Goal: Navigation & Orientation: Find specific page/section

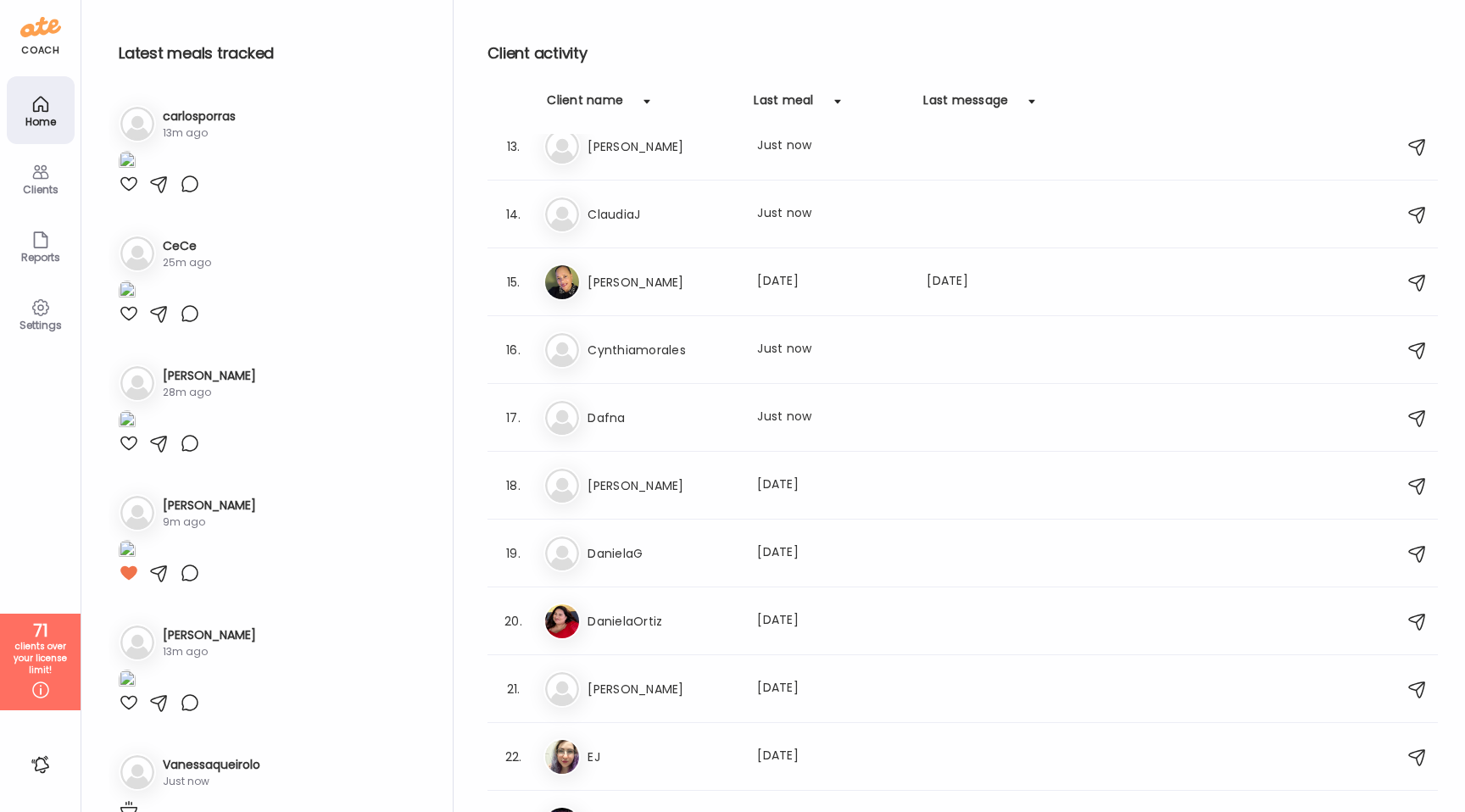
click at [133, 194] on div at bounding box center [128, 184] width 21 height 21
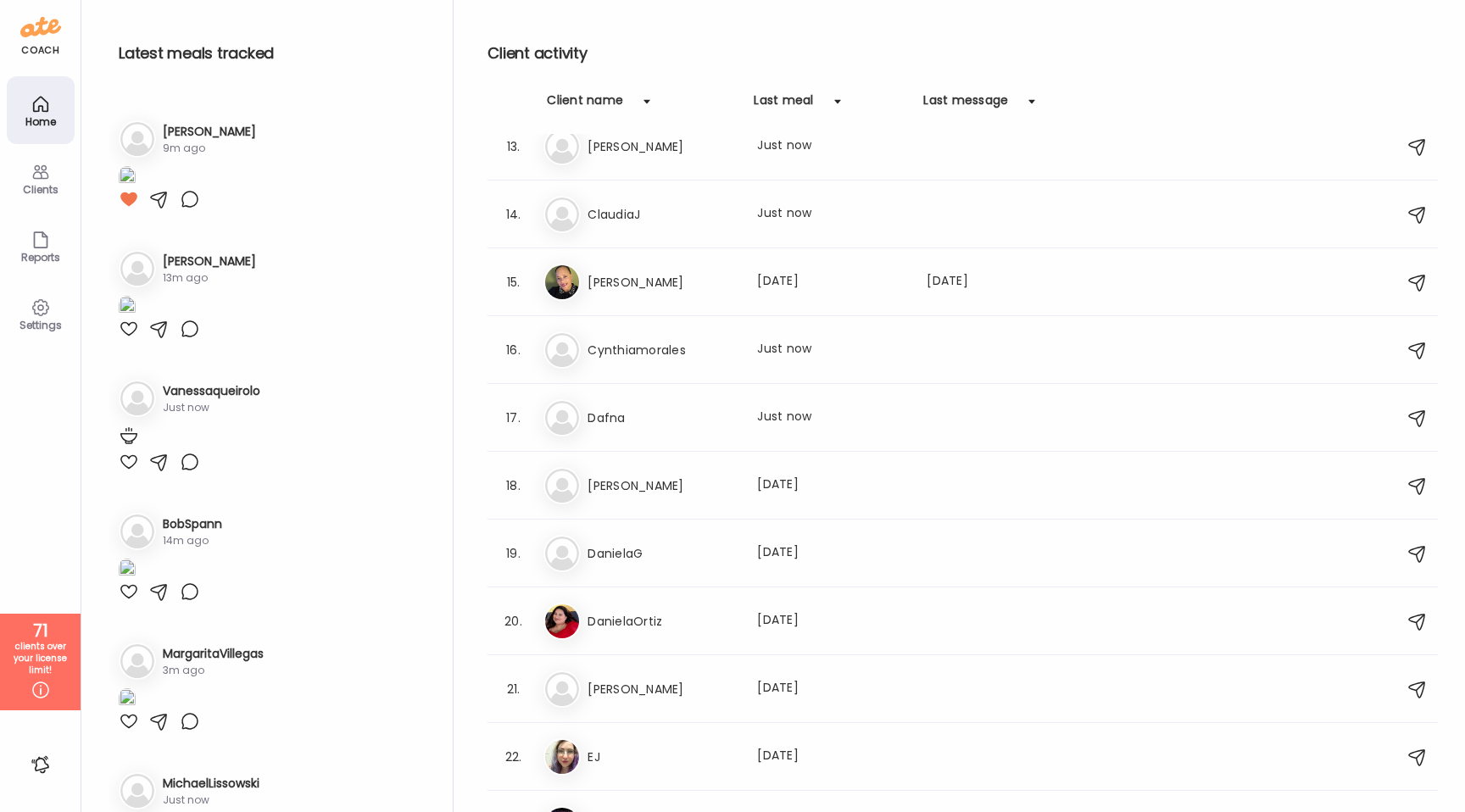
scroll to position [371, 0]
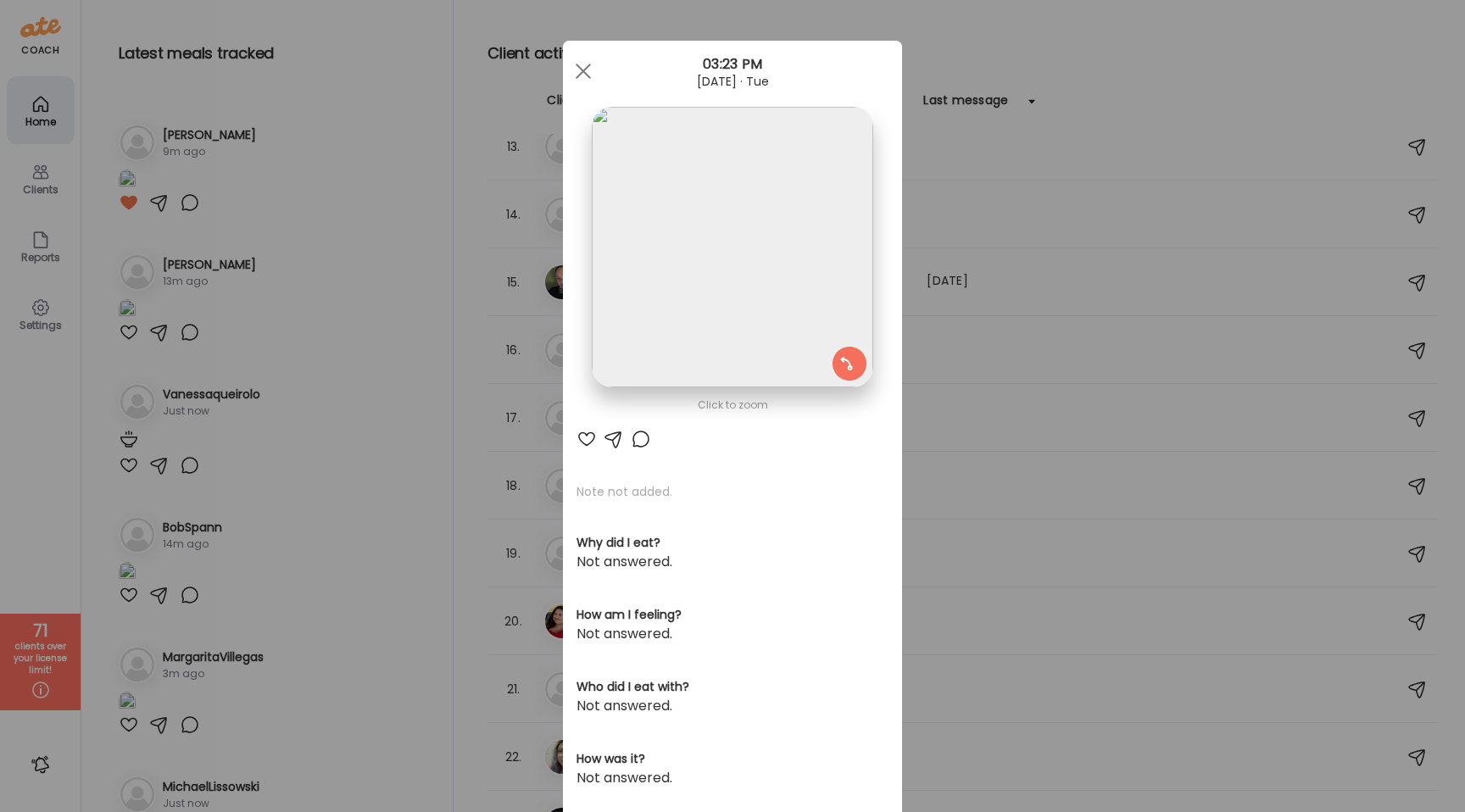
click at [673, 280] on img at bounding box center [732, 247] width 281 height 281
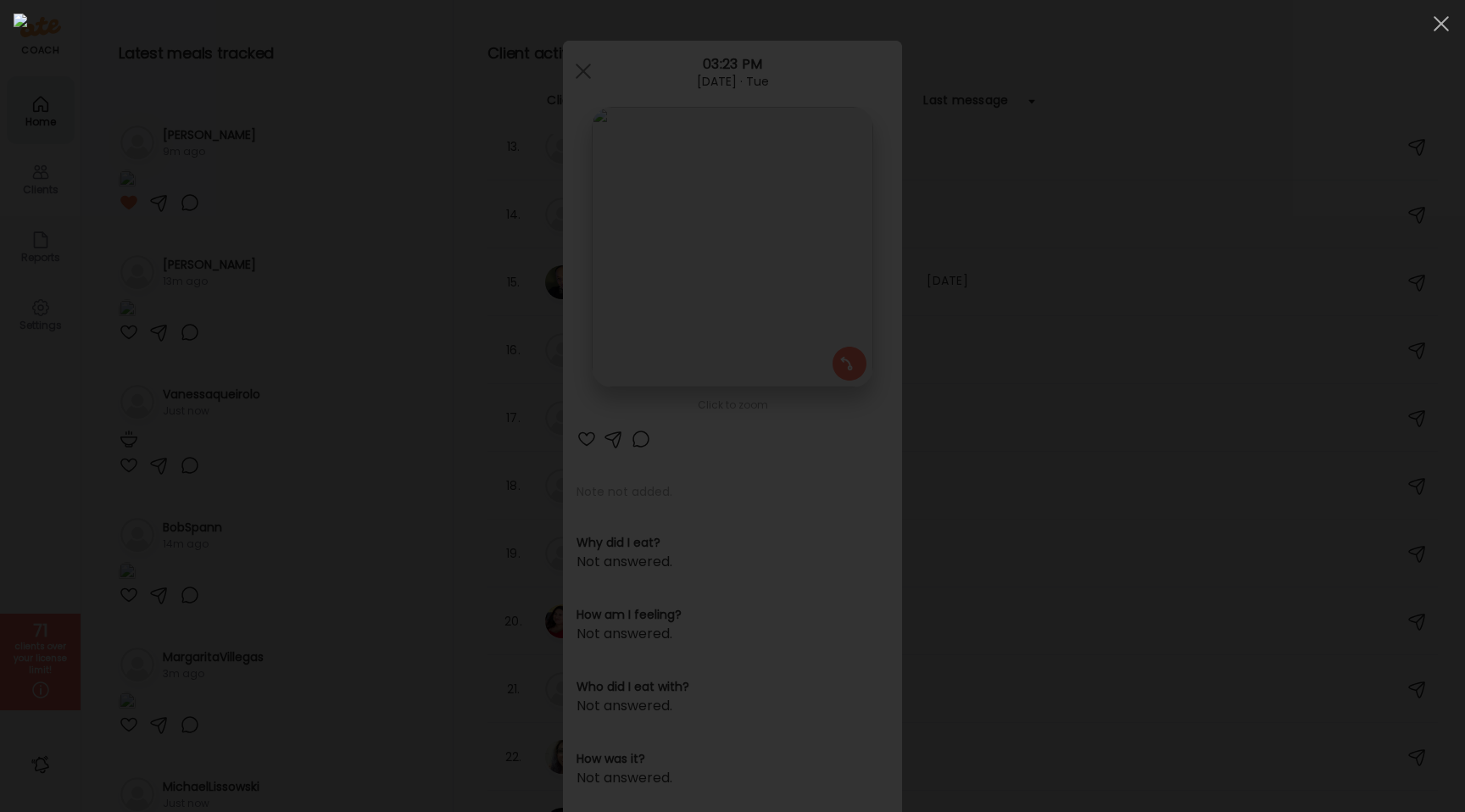
click at [253, 316] on div at bounding box center [732, 406] width 1438 height 785
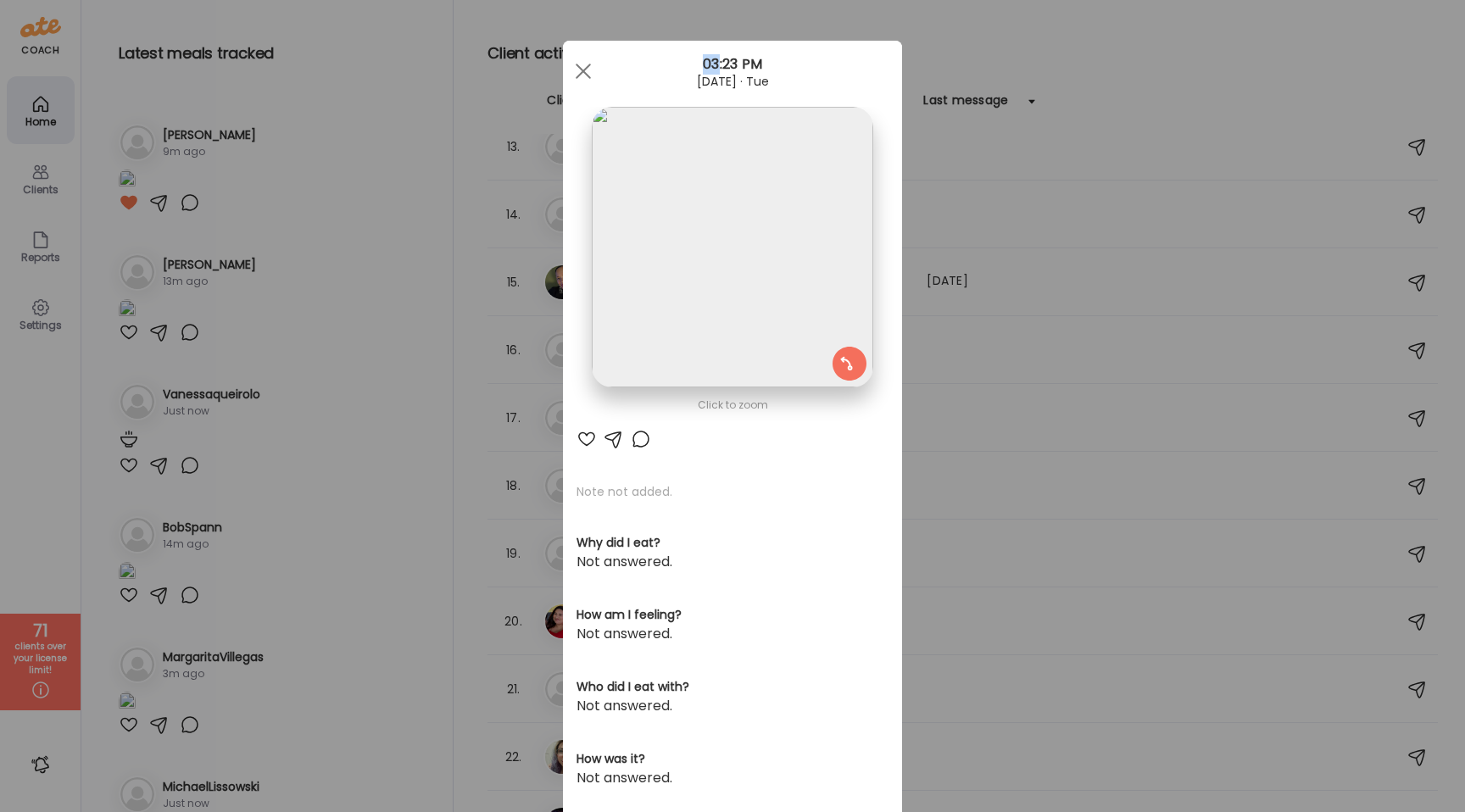
click at [253, 316] on div "Ate Coach Dashboard Wahoo! It’s official Take a moment to set up your Coach Pro…" at bounding box center [732, 406] width 1465 height 812
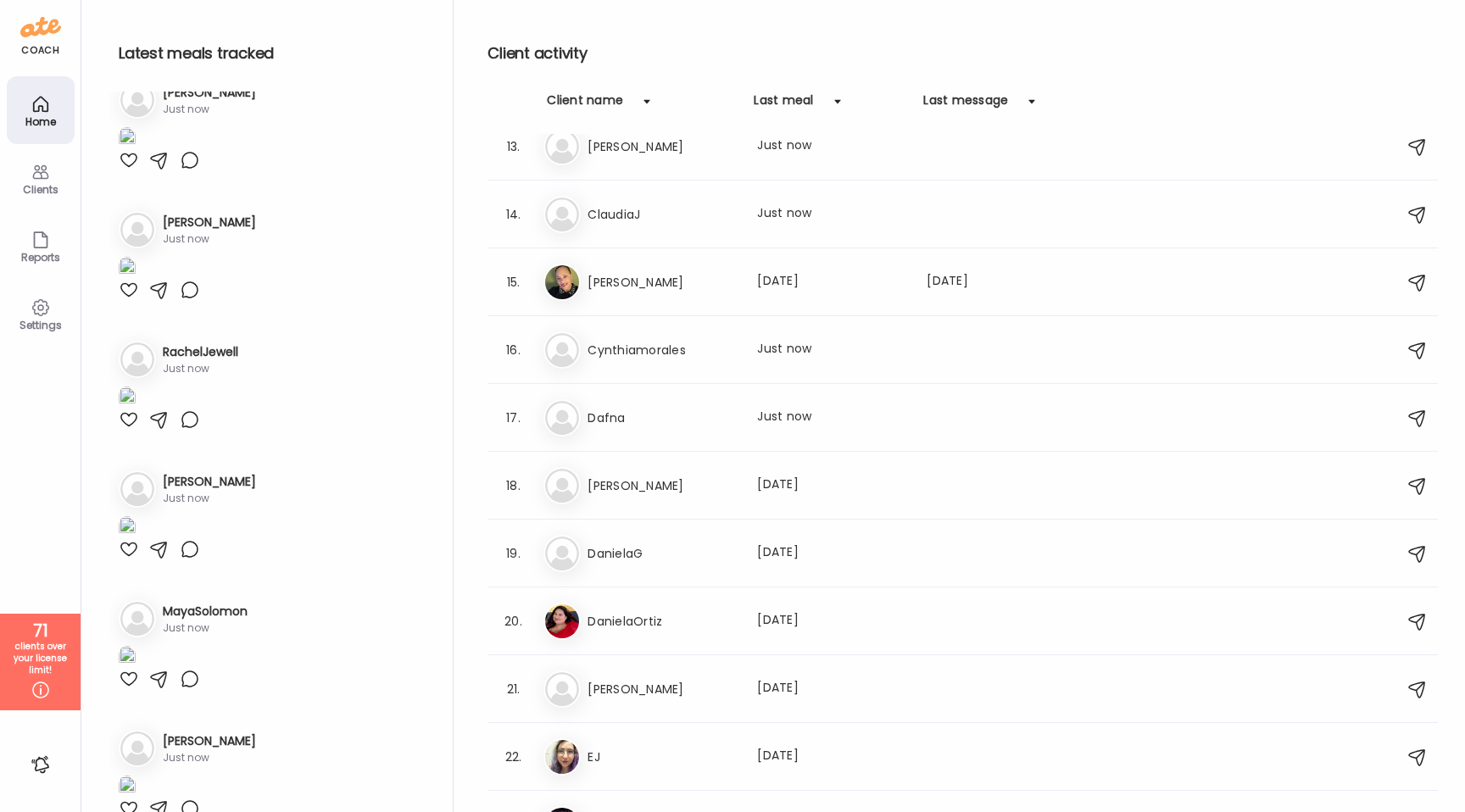
scroll to position [2817, 0]
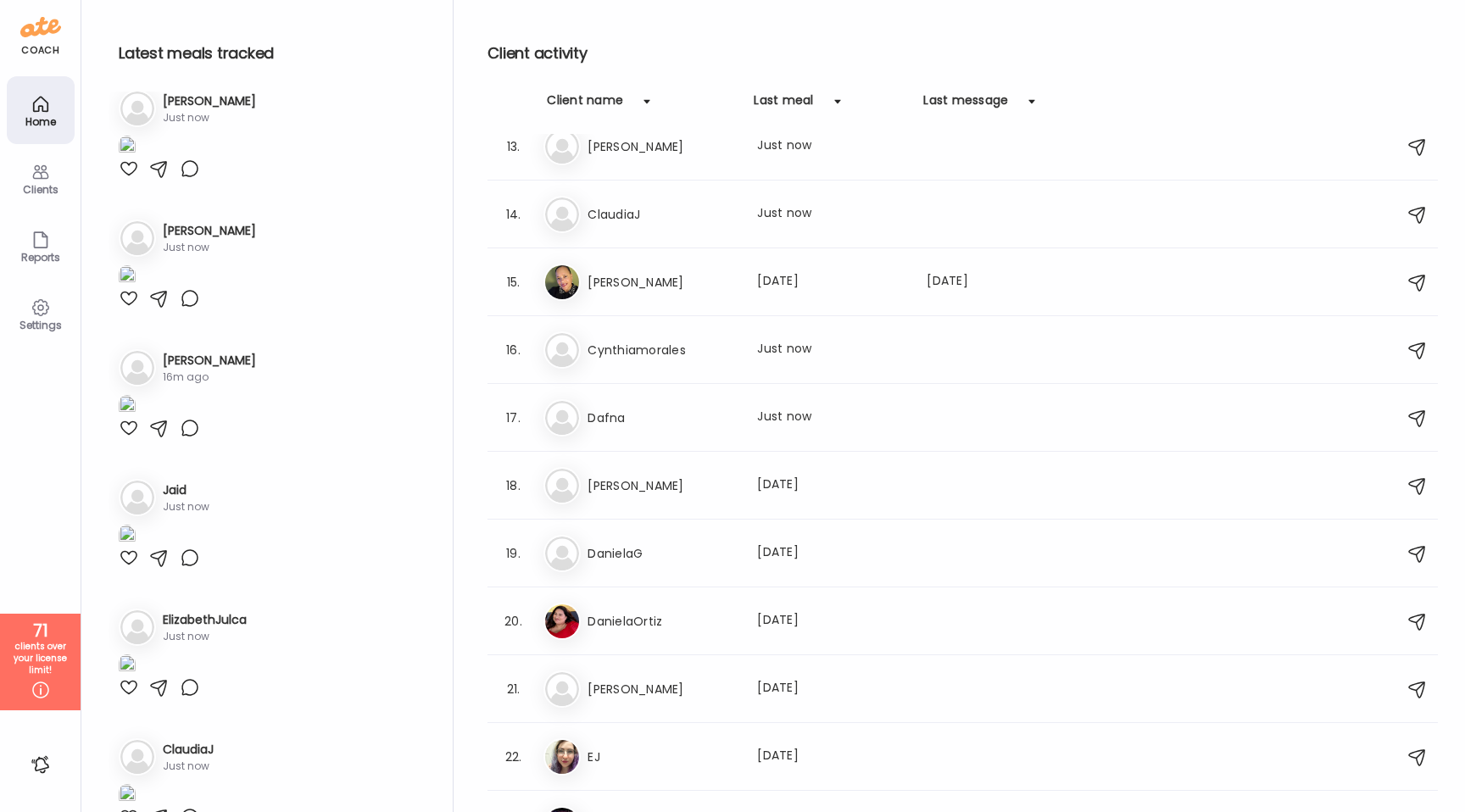
scroll to position [3413, 0]
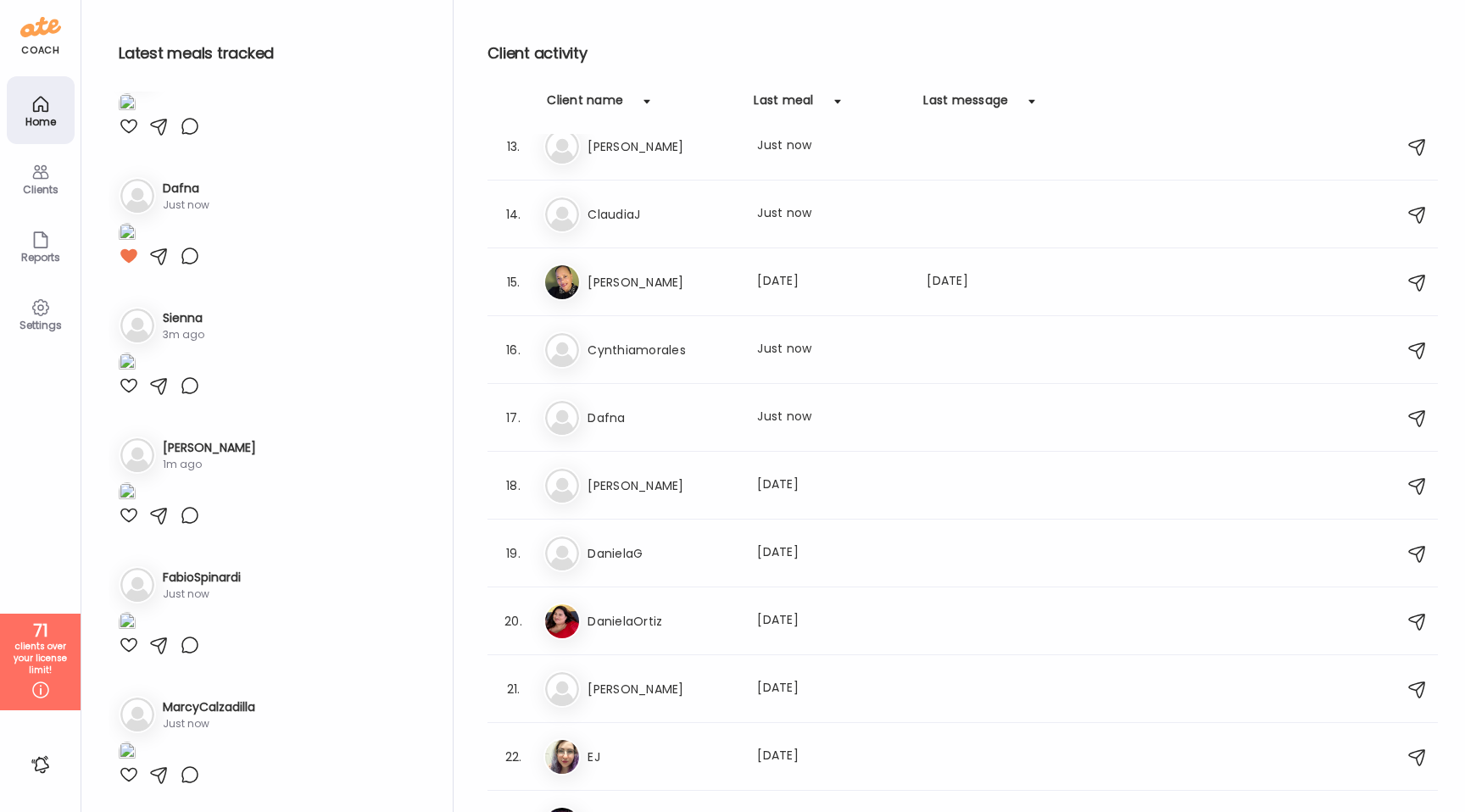
scroll to position [9183, 0]
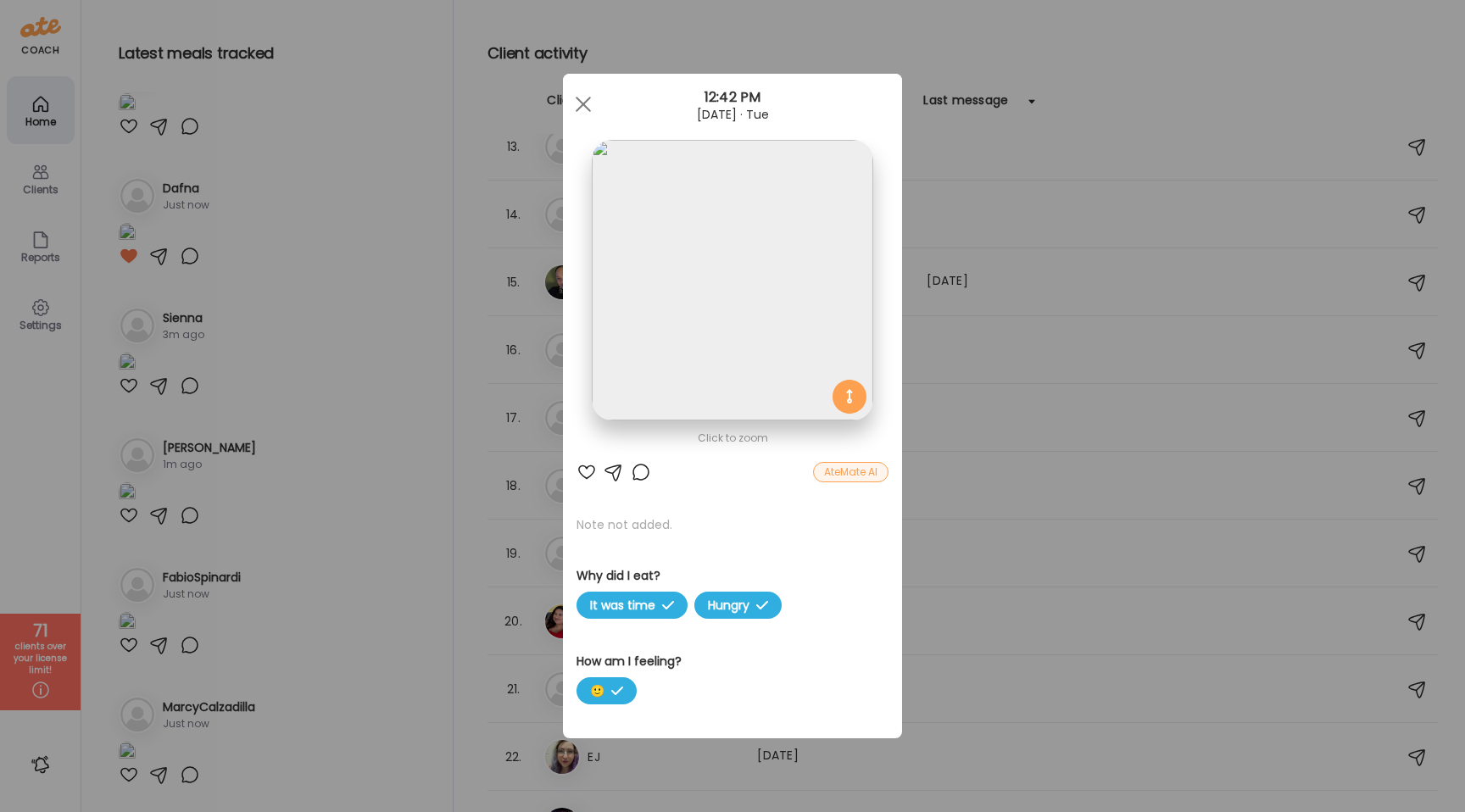
click at [633, 317] on img at bounding box center [732, 280] width 281 height 281
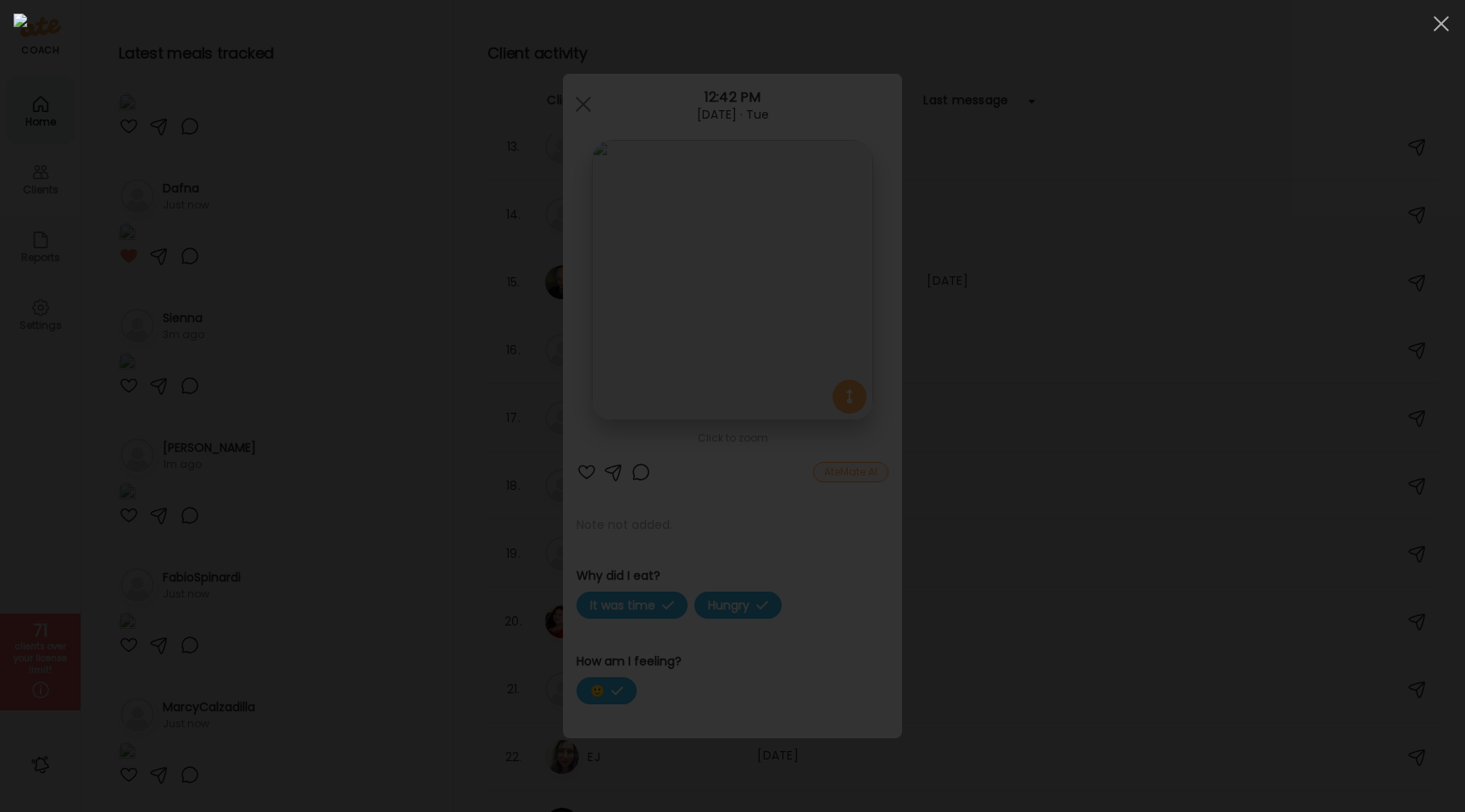
click at [195, 353] on div at bounding box center [732, 406] width 1438 height 785
click at [195, 353] on div "Ate Coach Dashboard Wahoo! It’s official Take a moment to set up your Coach Pro…" at bounding box center [732, 406] width 1465 height 812
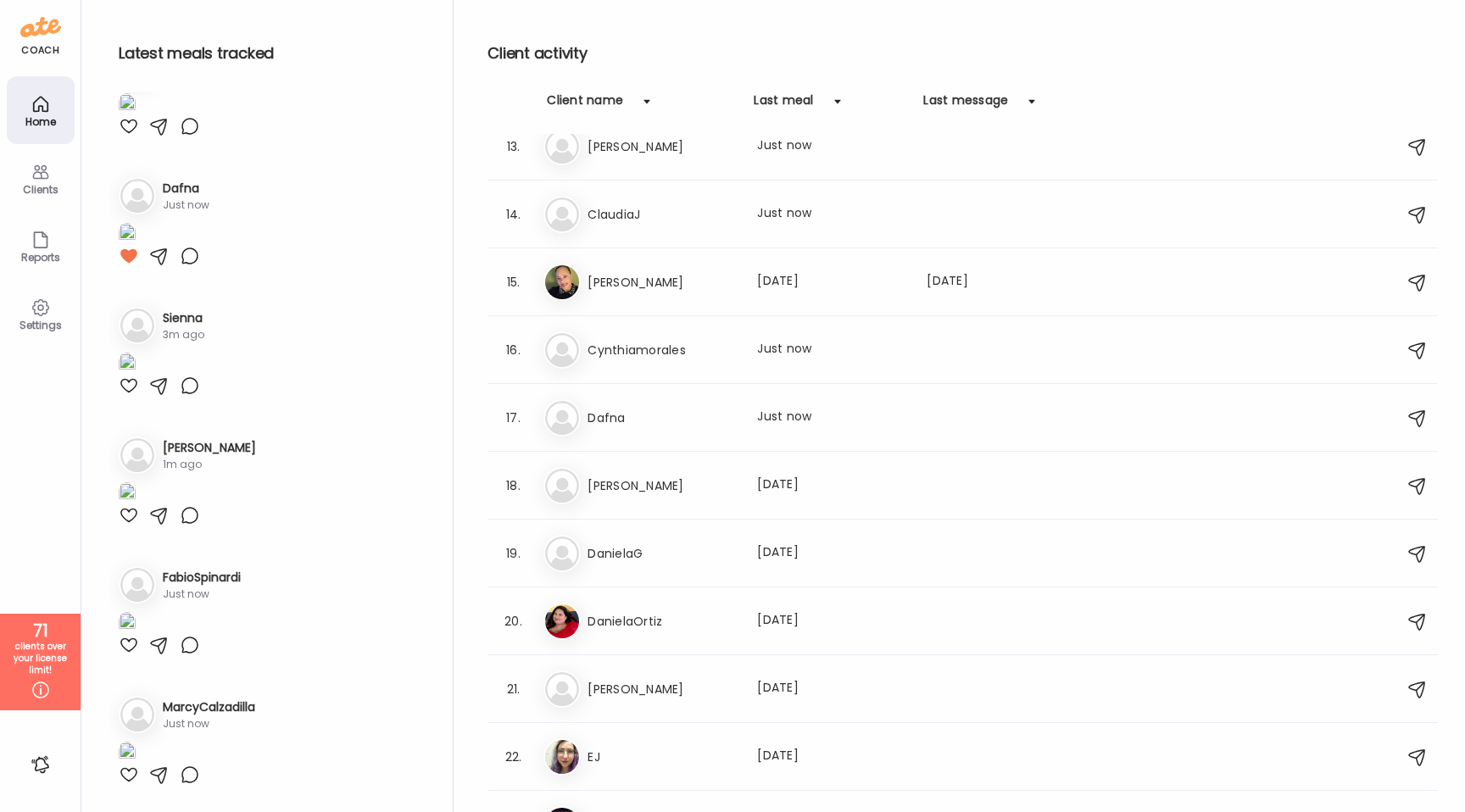
scroll to position [10930, 0]
